Goal: Task Accomplishment & Management: Use online tool/utility

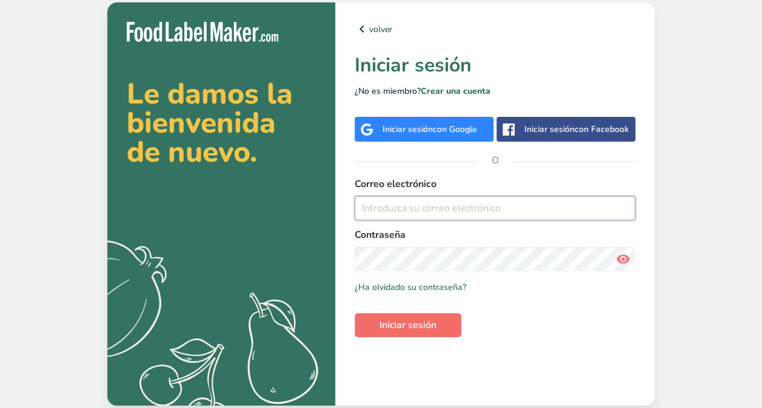
type input "[EMAIL_ADDRESS][DOMAIN_NAME]"
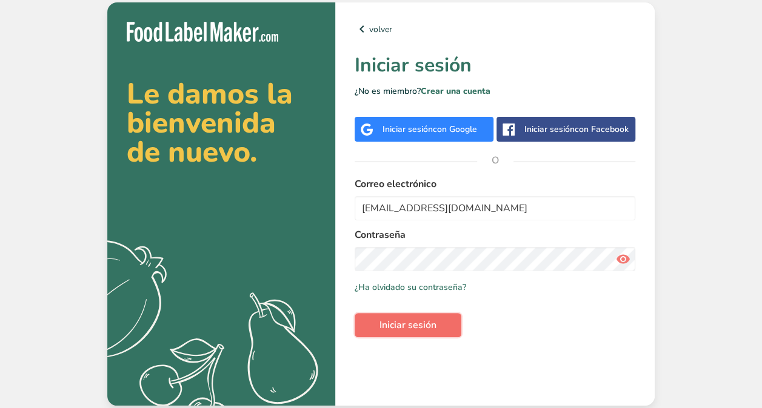
click at [396, 325] on span "Iniciar sesión" at bounding box center [407, 325] width 57 height 15
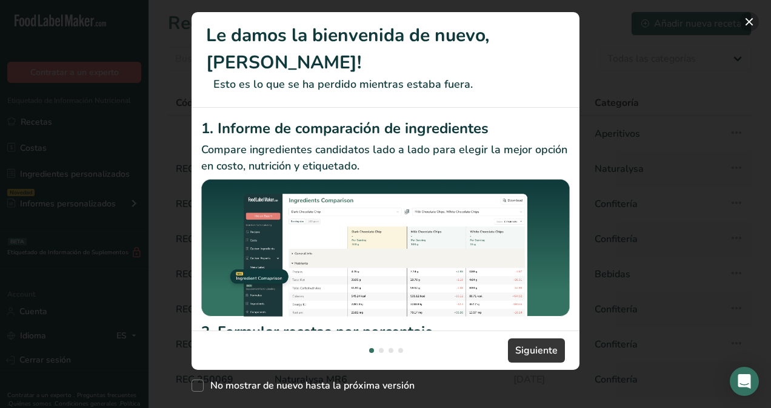
click at [748, 22] on button "New Features" at bounding box center [748, 21] width 19 height 19
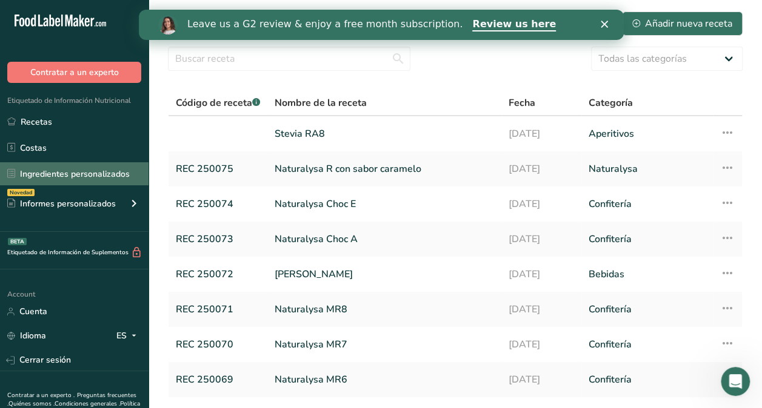
click at [67, 173] on link "Ingredientes personalizados" at bounding box center [74, 173] width 148 height 23
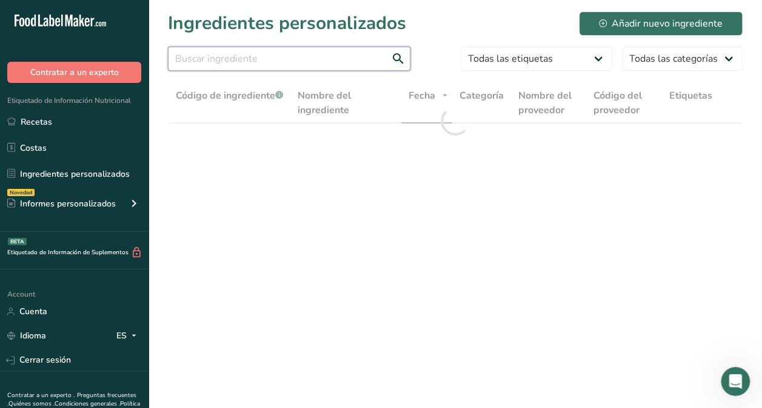
click at [287, 55] on input "text" at bounding box center [289, 59] width 242 height 24
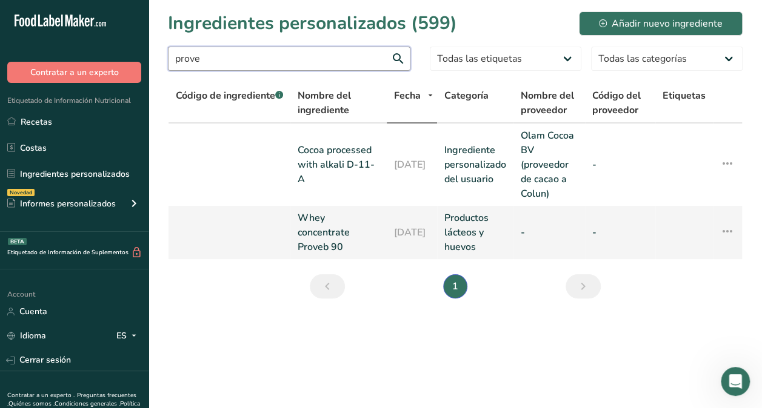
type input "prove"
click at [320, 239] on link "Whey concentrate Proveb 90" at bounding box center [339, 233] width 82 height 44
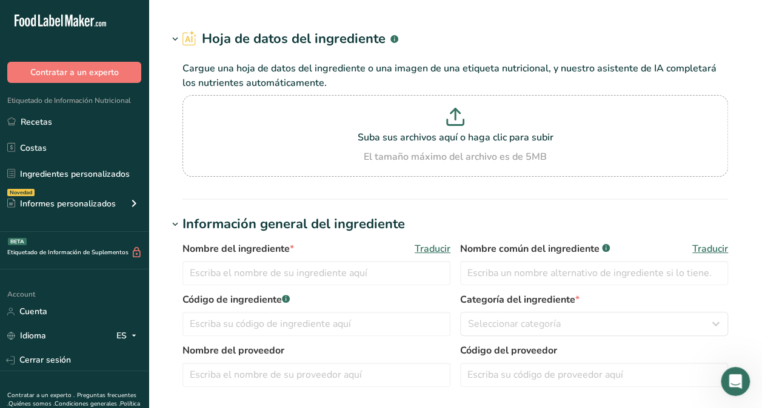
type input "Whey concentrate Proveb 90"
type input "WPC Quest Probev 90"
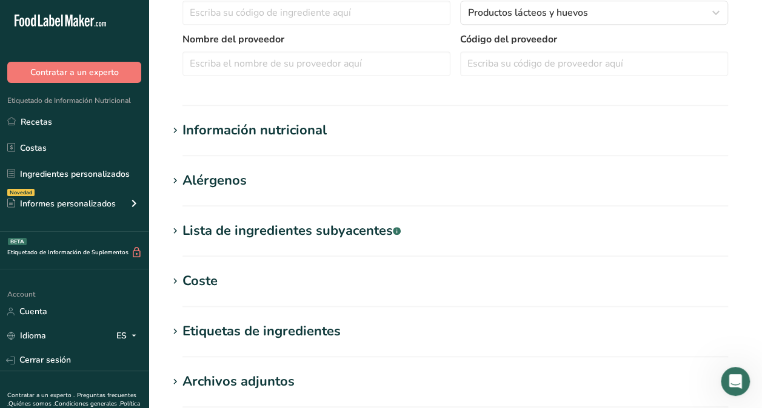
scroll to position [327, 0]
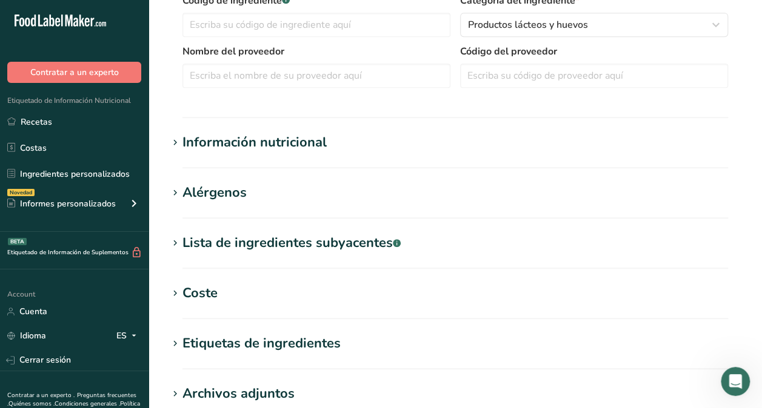
click at [216, 133] on div "Información nutricional" at bounding box center [254, 143] width 144 height 20
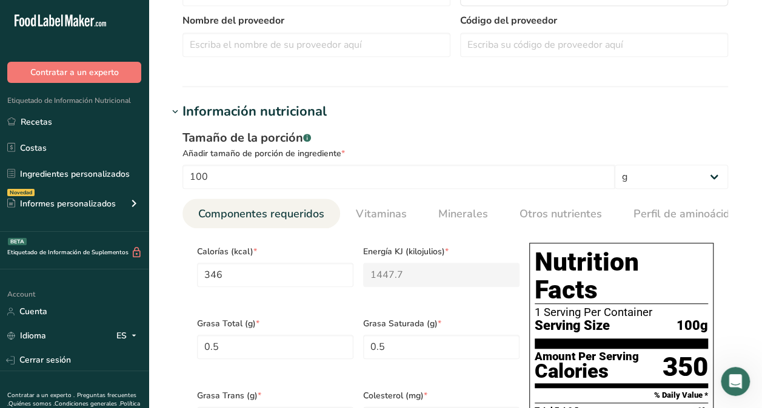
scroll to position [0, 0]
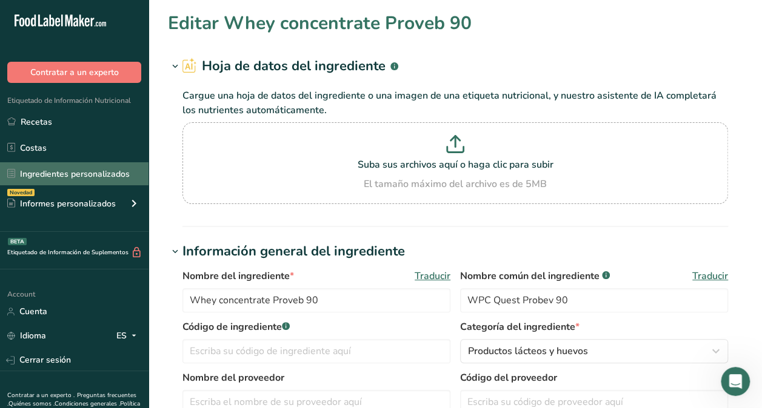
click at [72, 182] on link "Ingredientes personalizados" at bounding box center [74, 173] width 148 height 23
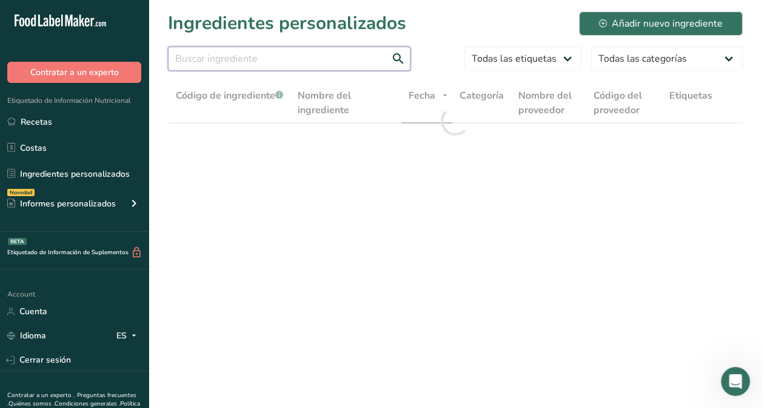
click at [185, 58] on input "text" at bounding box center [289, 59] width 242 height 24
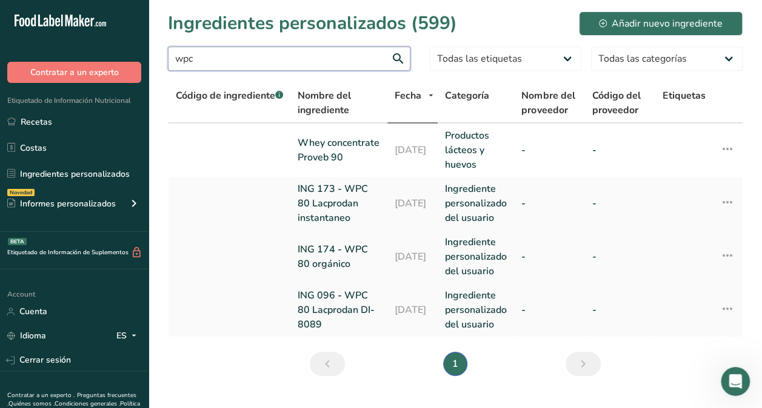
type input "wpc"
click at [342, 271] on link "ING 174 - WPC 80 orgánico" at bounding box center [339, 256] width 82 height 29
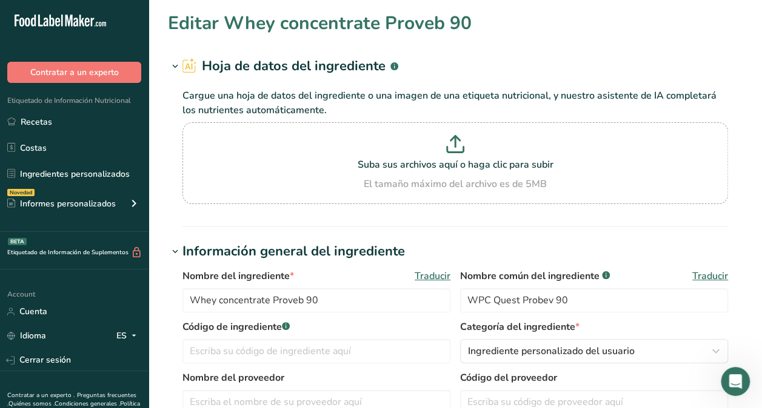
type input "ING 174 - WPC 80 orgánico"
type input "Organic Whey Protein Concentrate (80%) Powder"
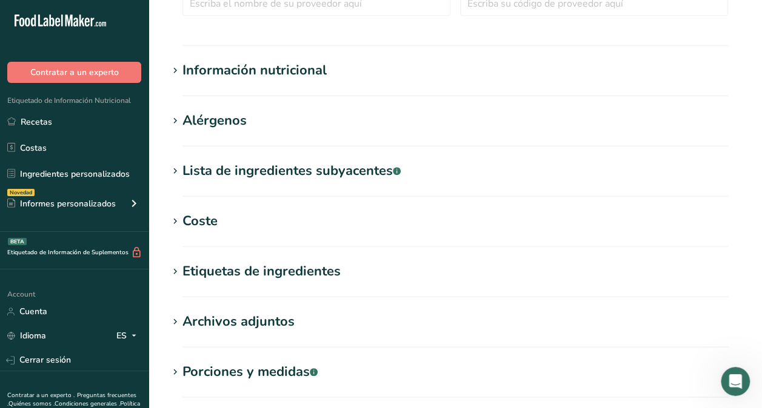
scroll to position [401, 0]
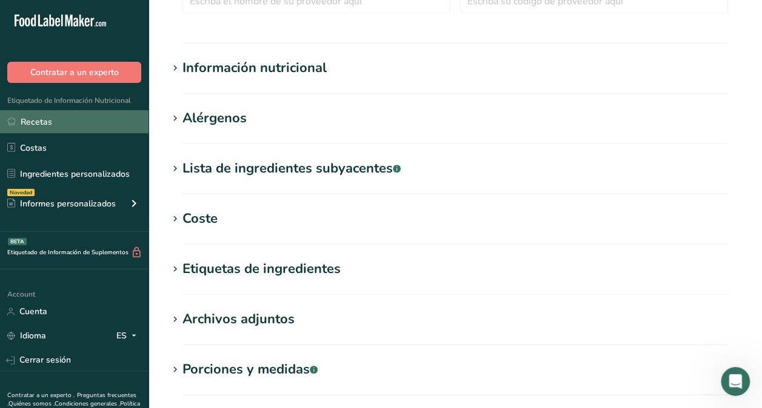
click at [38, 127] on link "Recetas" at bounding box center [74, 121] width 148 height 23
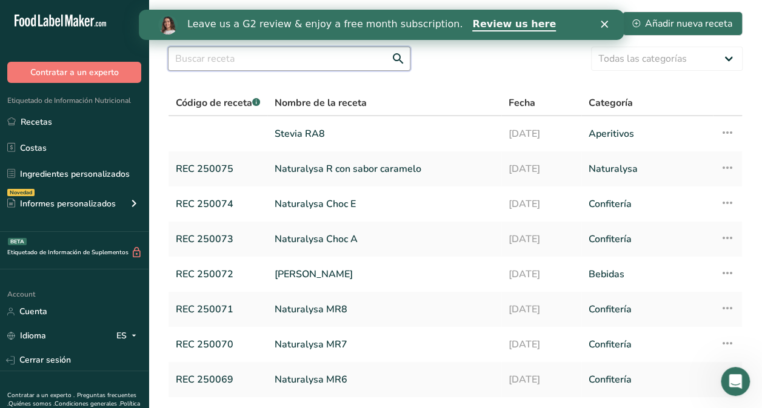
click at [213, 49] on input "text" at bounding box center [289, 59] width 242 height 24
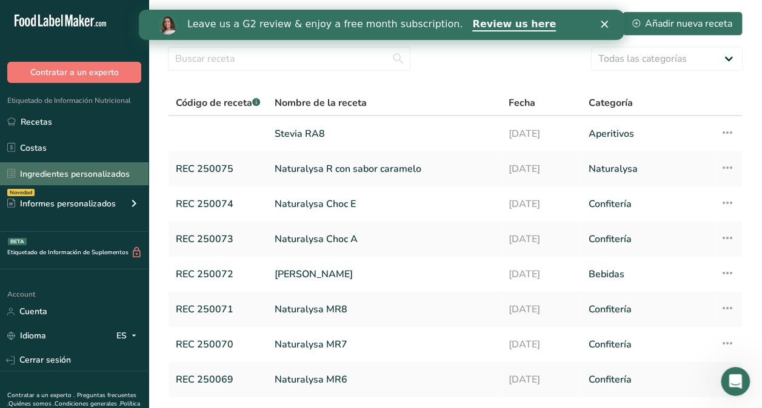
click at [79, 173] on link "Ingredientes personalizados" at bounding box center [74, 173] width 148 height 23
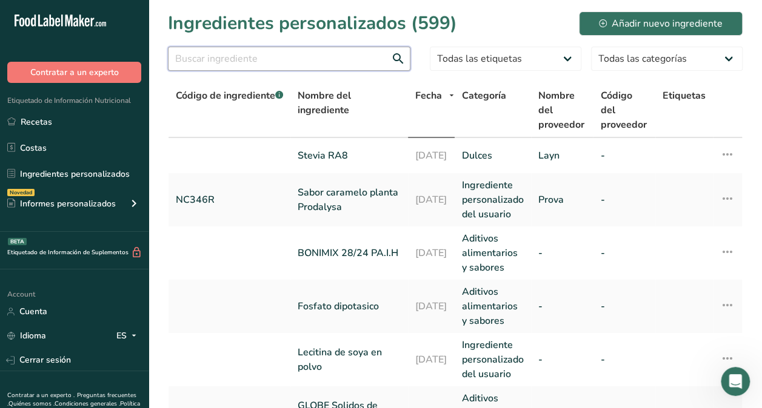
click at [181, 70] on input "text" at bounding box center [289, 59] width 242 height 24
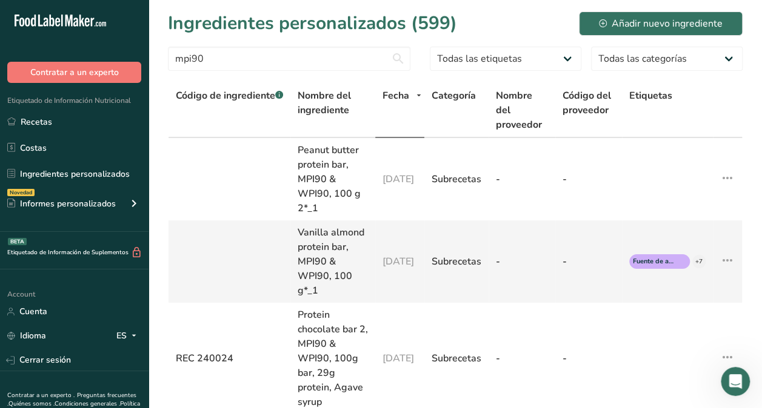
click at [731, 271] on icon at bounding box center [727, 261] width 15 height 22
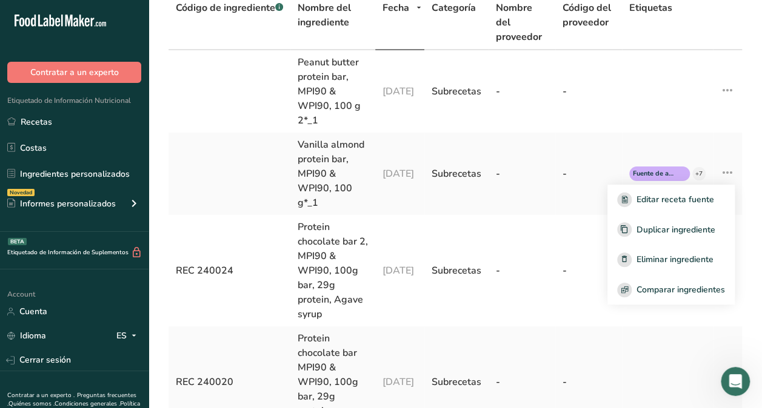
scroll to position [95, 0]
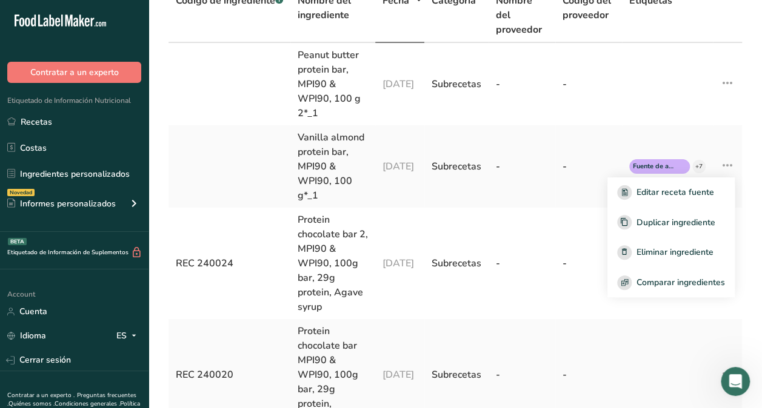
click at [750, 130] on section "Ingredientes personalizados (599) Añadir nuevo ingrediente mpi90 Todas las etiq…" at bounding box center [454, 328] width 613 height 847
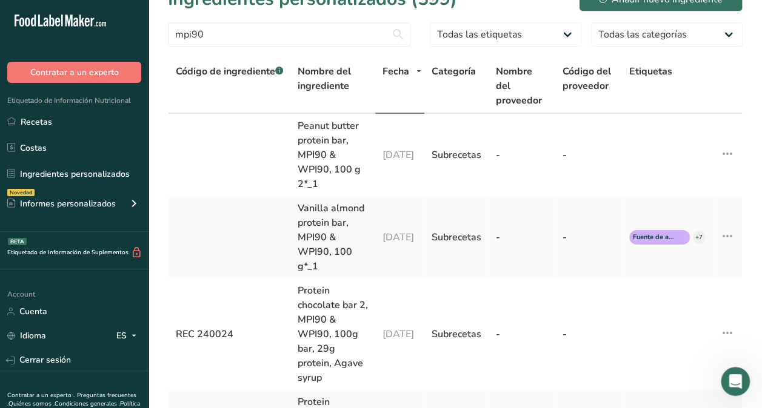
scroll to position [0, 0]
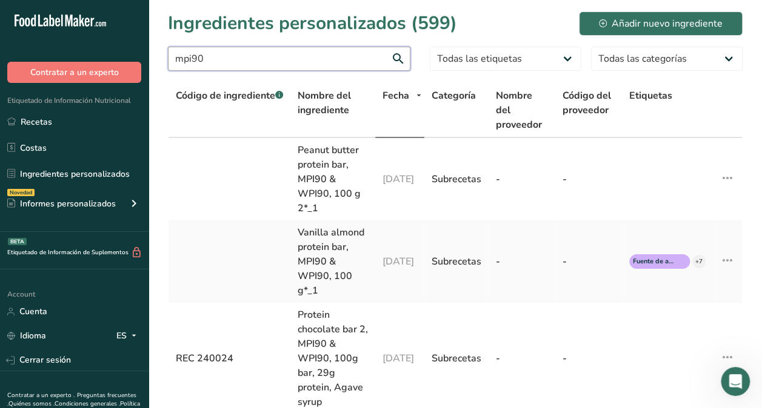
click at [295, 61] on input "mpi90" at bounding box center [289, 59] width 242 height 24
type input "m"
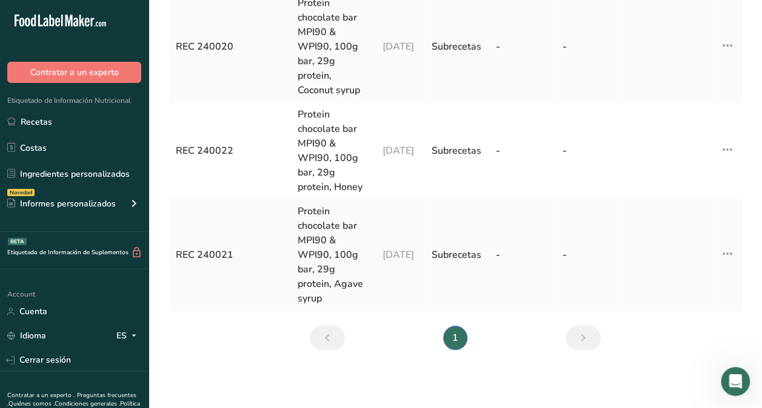
scroll to position [452, 0]
type input "wpi90"
